Goal: Complete application form

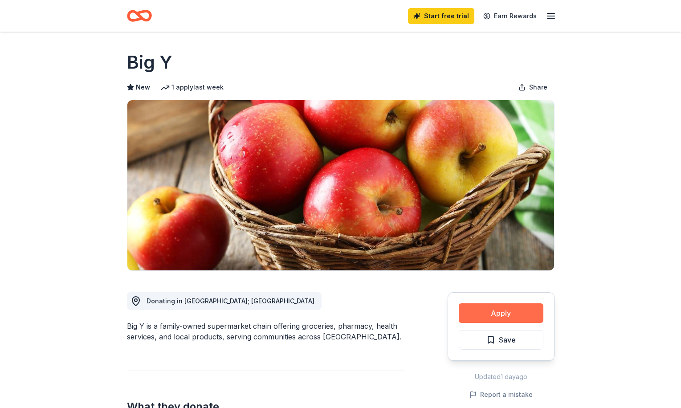
click at [486, 316] on button "Apply" at bounding box center [501, 314] width 85 height 20
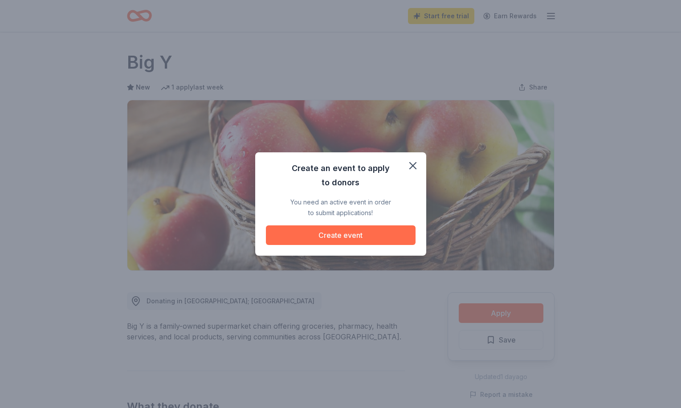
click at [351, 228] on button "Create event" at bounding box center [341, 236] width 150 height 20
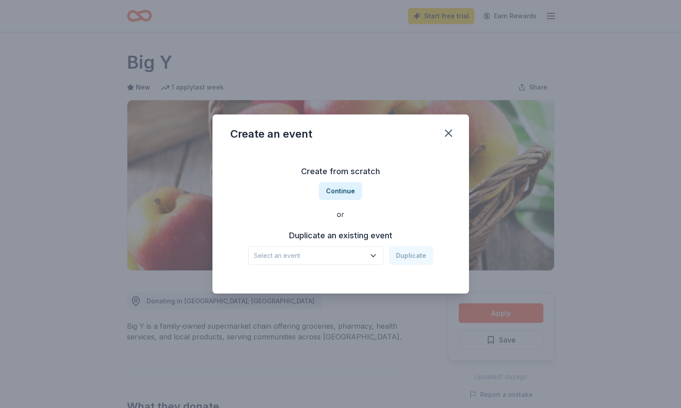
click at [378, 259] on icon "button" at bounding box center [373, 255] width 9 height 9
click at [345, 195] on div "Create from scratch Continue or Duplicate an existing event Select an event Dup…" at bounding box center [340, 214] width 221 height 129
click at [345, 195] on button "Continue" at bounding box center [340, 191] width 43 height 18
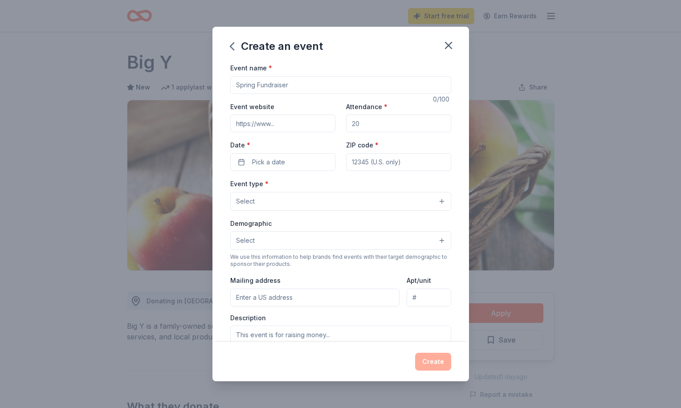
click at [279, 84] on input "Event name *" at bounding box center [340, 85] width 221 height 18
type input "Holiday Baking Bags for Families in Need"
paste input "[URL][DOMAIN_NAME]"
type input "[URL][DOMAIN_NAME]"
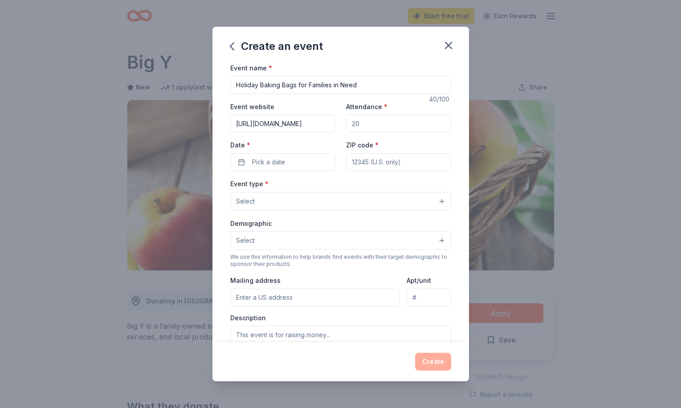
scroll to position [0, 0]
drag, startPoint x: 365, startPoint y: 125, endPoint x: 337, endPoint y: 122, distance: 29.1
click at [337, 122] on div "Event website [URL][DOMAIN_NAME] Attendance * Date * Pick a date ZIP code *" at bounding box center [340, 136] width 221 height 70
type input "4000"
click at [300, 162] on button "Pick a date" at bounding box center [282, 162] width 105 height 18
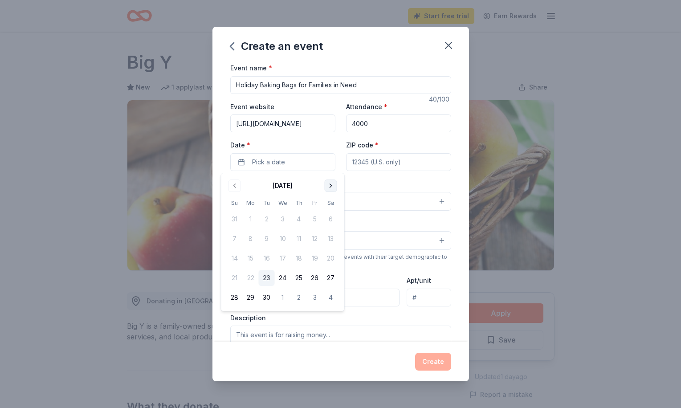
click at [333, 185] on button "Go to next month" at bounding box center [331, 186] width 12 height 12
click at [265, 258] on button "11" at bounding box center [267, 258] width 16 height 16
click at [372, 162] on input "ZIP code *" at bounding box center [398, 162] width 105 height 18
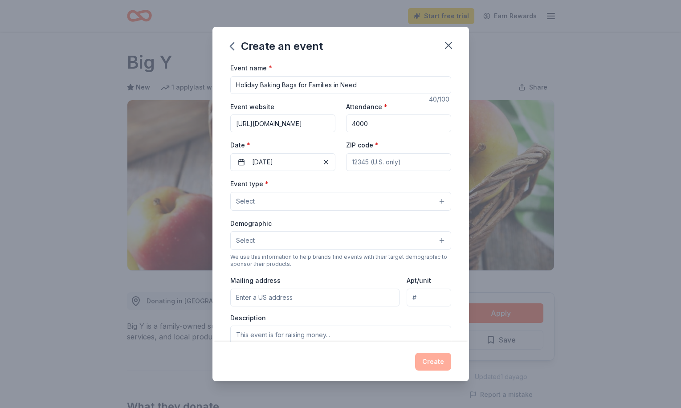
type input "02184"
type input "[STREET_ADDRESS]"
click at [374, 197] on button "Select" at bounding box center [340, 201] width 221 height 19
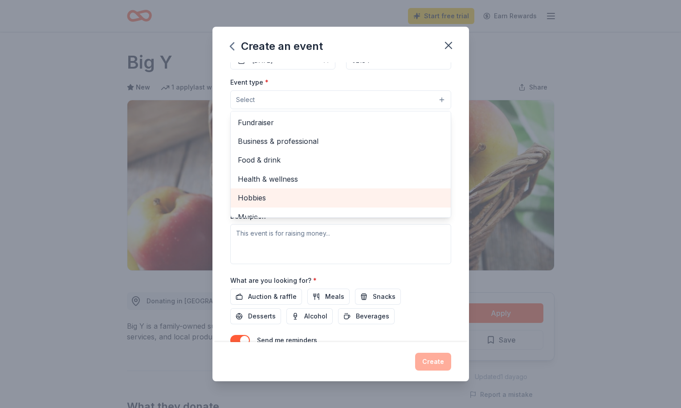
scroll to position [95, 0]
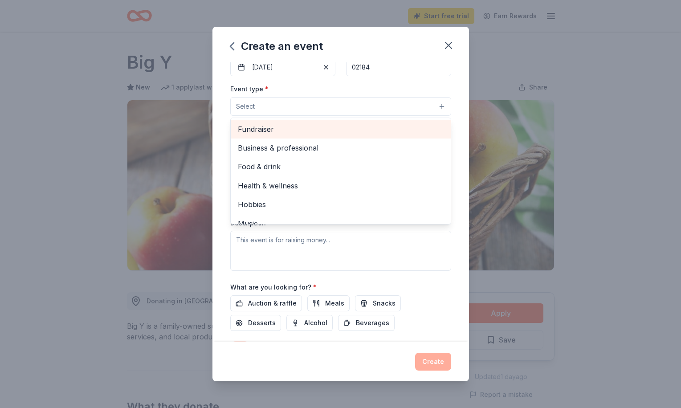
click at [266, 126] on span "Fundraiser" at bounding box center [341, 129] width 206 height 12
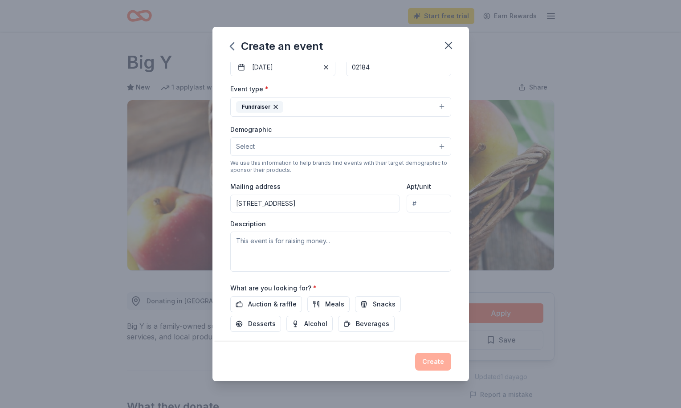
click at [306, 102] on button "Fundraiser" at bounding box center [340, 107] width 221 height 20
click at [269, 150] on button "Select" at bounding box center [340, 146] width 221 height 19
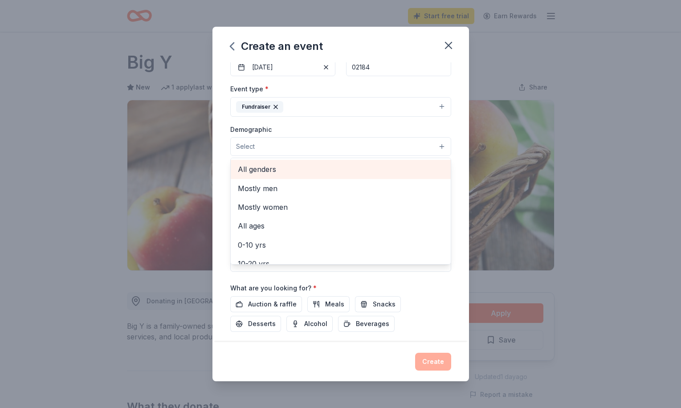
click at [262, 164] on span "All genders" at bounding box center [341, 170] width 206 height 12
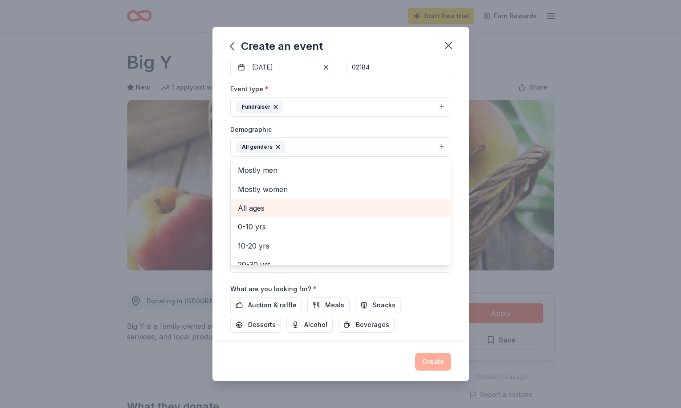
click at [257, 206] on span "All ages" at bounding box center [341, 208] width 206 height 12
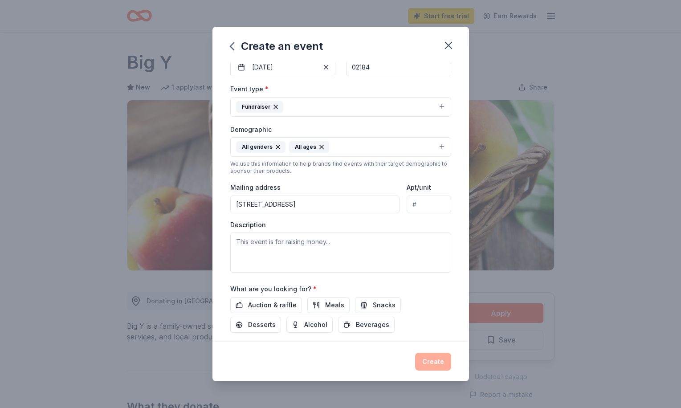
click at [384, 144] on button "All genders All ages" at bounding box center [340, 147] width 221 height 20
click at [285, 248] on textarea at bounding box center [340, 253] width 221 height 40
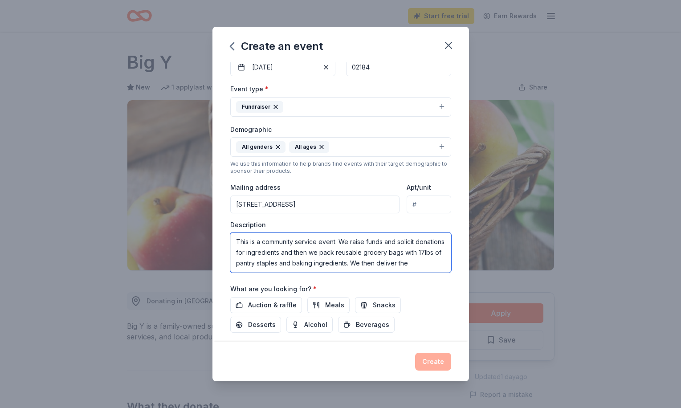
scroll to position [5, 0]
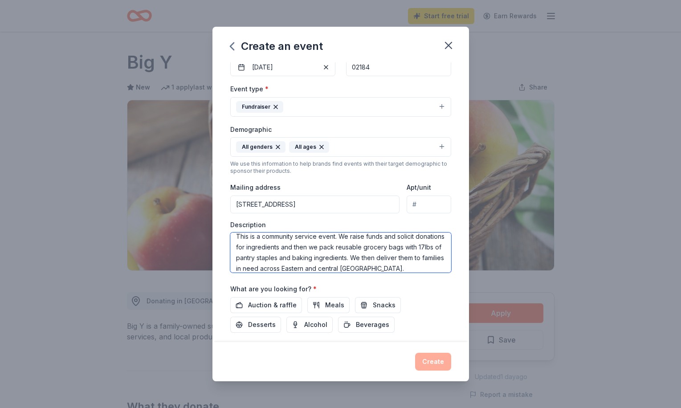
click at [330, 267] on textarea "This is a community service event. We raise funds and solicit donations for ing…" at bounding box center [340, 253] width 221 height 40
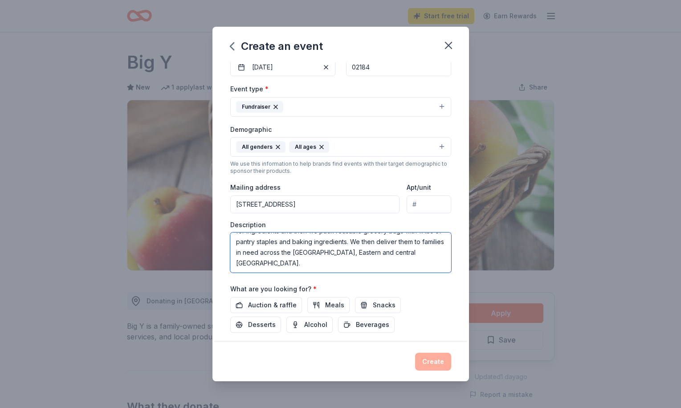
click at [419, 251] on textarea "This is a community service event. We raise funds and solicit donations for ing…" at bounding box center [340, 253] width 221 height 40
click at [356, 260] on textarea "This is a community service event. We raise funds and solicit donations for ing…" at bounding box center [340, 253] width 221 height 40
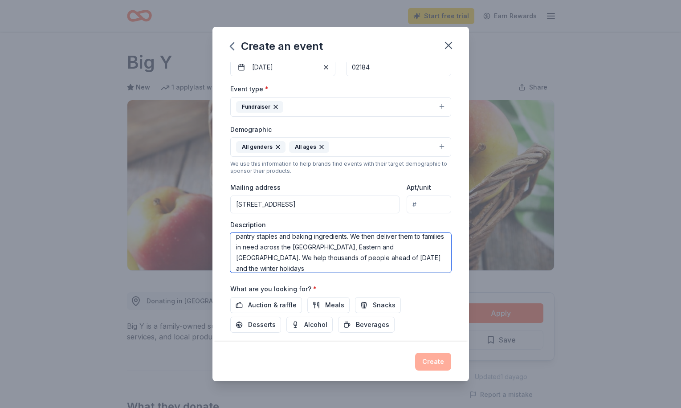
click at [336, 259] on textarea "This is a community service event. We raise funds and solicit donations for ing…" at bounding box center [340, 253] width 221 height 40
click at [310, 266] on textarea "This is a community service event. We raise funds and solicit donations for ing…" at bounding box center [340, 253] width 221 height 40
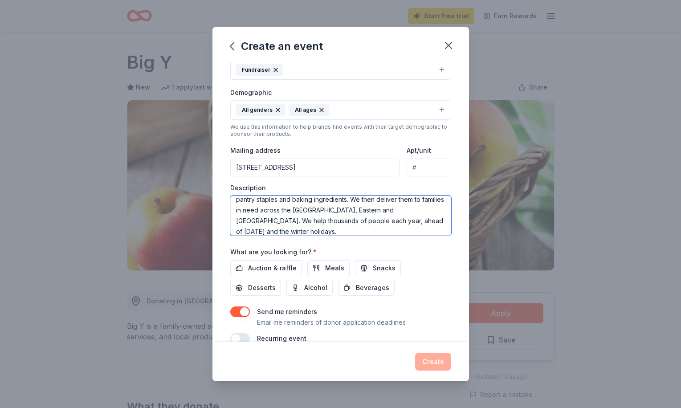
scroll to position [148, 0]
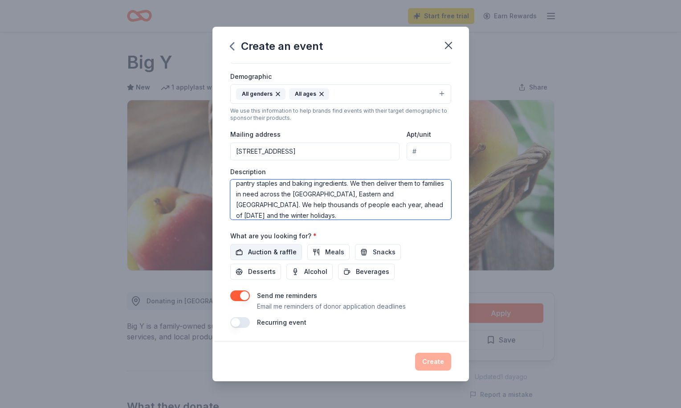
type textarea "This is a community service event. We raise funds and solicit donations for ing…"
click at [283, 252] on span "Auction & raffle" at bounding box center [272, 252] width 49 height 11
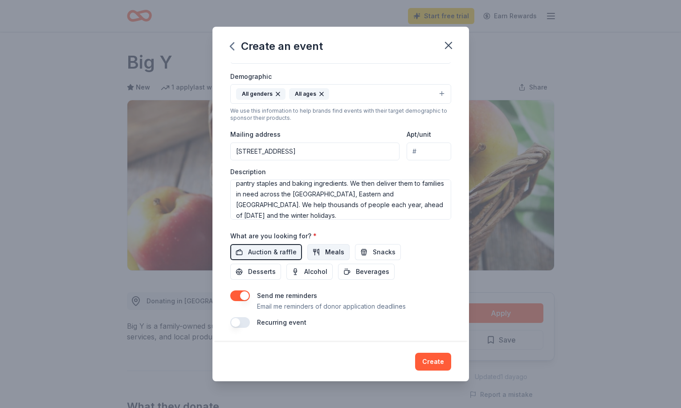
click at [327, 250] on span "Meals" at bounding box center [334, 252] width 19 height 11
click at [359, 253] on button "Snacks" at bounding box center [378, 252] width 46 height 16
click at [281, 264] on button "Desserts" at bounding box center [255, 272] width 51 height 16
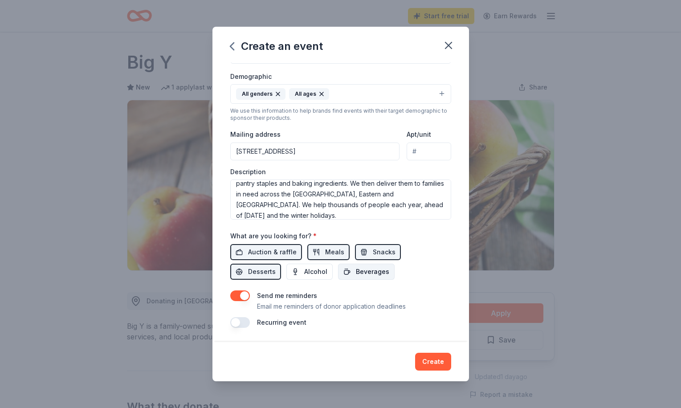
click at [356, 273] on span "Beverages" at bounding box center [372, 272] width 33 height 11
click at [434, 363] on button "Create" at bounding box center [433, 362] width 36 height 18
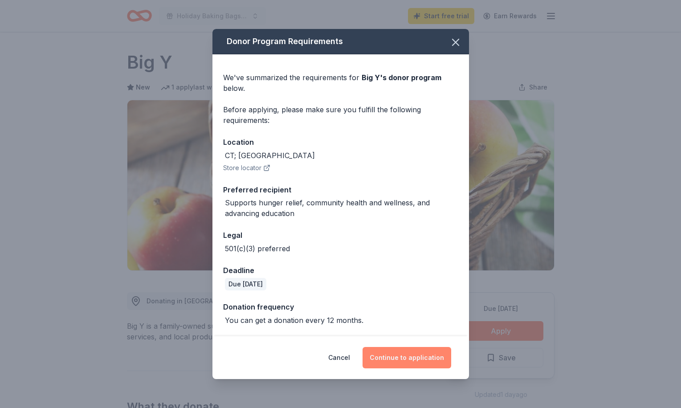
click at [405, 357] on button "Continue to application" at bounding box center [407, 357] width 89 height 21
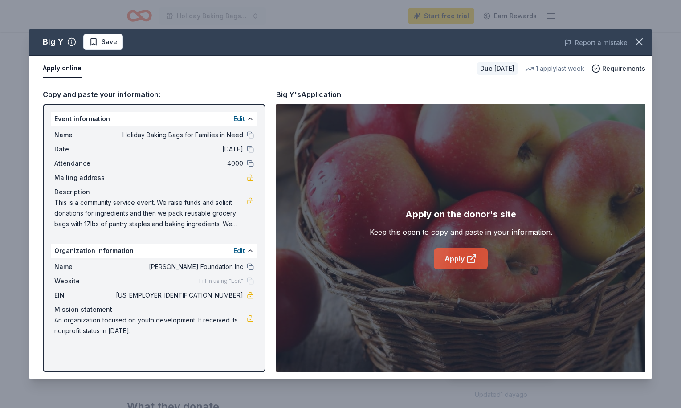
click at [463, 256] on link "Apply" at bounding box center [461, 258] width 54 height 21
click at [110, 39] on span "Save" at bounding box center [110, 42] width 16 height 11
click at [640, 41] on icon "button" at bounding box center [639, 42] width 12 height 12
